Goal: Transaction & Acquisition: Book appointment/travel/reservation

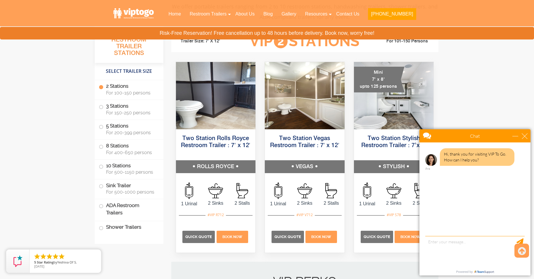
scroll to position [263, 0]
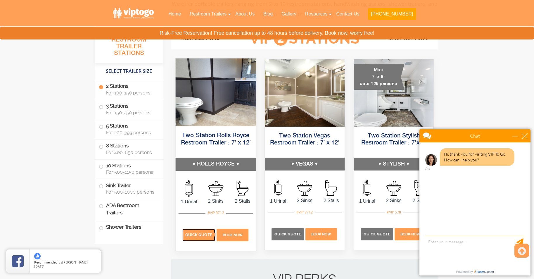
click at [200, 234] on span "Quick Quote" at bounding box center [198, 235] width 27 height 4
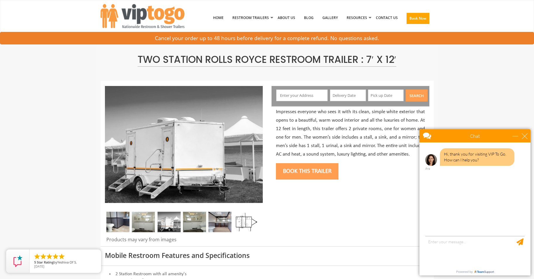
click at [299, 96] on input "text" at bounding box center [301, 95] width 51 height 12
type input "139 Forest Road, Staten Island, NY, USA"
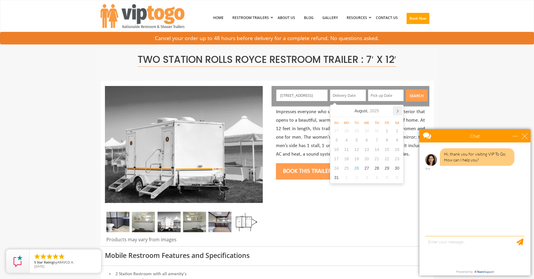
click at [398, 113] on icon at bounding box center [397, 110] width 9 height 9
click at [396, 130] on div "6" at bounding box center [397, 130] width 10 height 9
type input "09/06/2025"
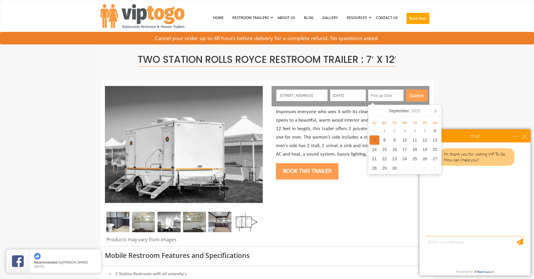
click at [376, 139] on div "7" at bounding box center [374, 139] width 10 height 9
type input "09/07/2025"
click at [416, 95] on button "Search" at bounding box center [417, 95] width 22 height 12
